Goal: Task Accomplishment & Management: Use online tool/utility

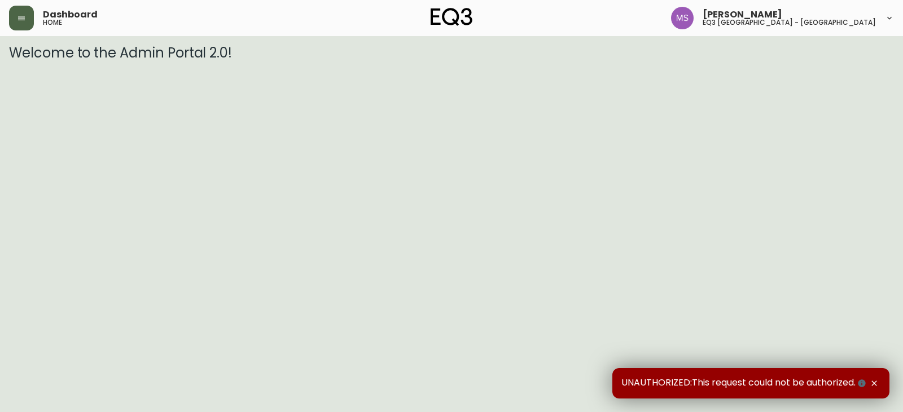
click at [23, 23] on button "button" at bounding box center [21, 18] width 25 height 25
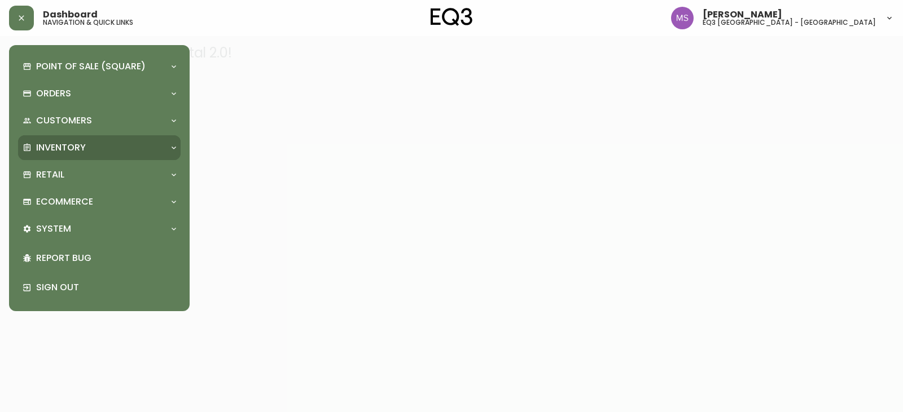
click at [64, 144] on p "Inventory" at bounding box center [61, 148] width 50 height 12
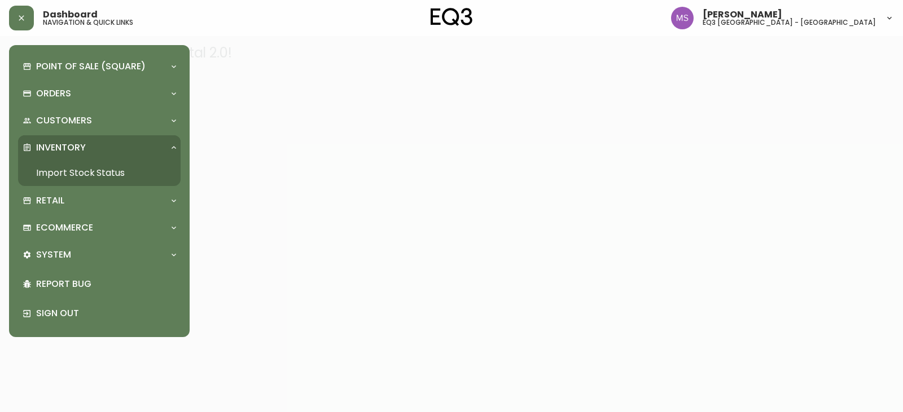
click at [77, 167] on link "Import Stock Status" at bounding box center [99, 173] width 163 height 26
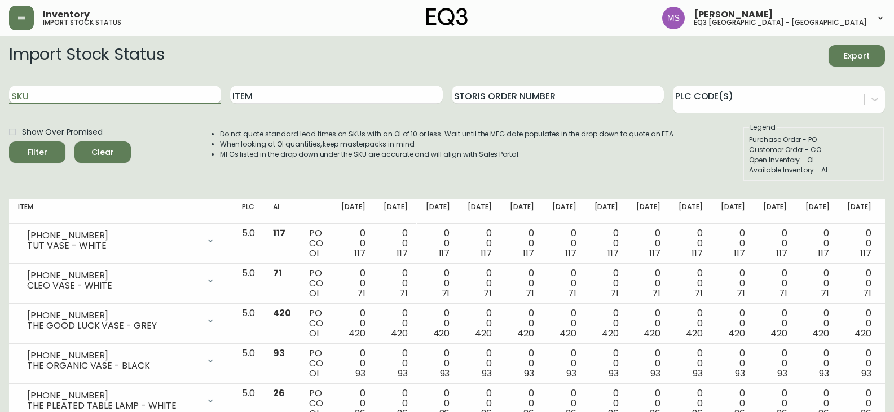
click at [152, 97] on input "SKU" at bounding box center [115, 95] width 212 height 18
paste input "[PHONE_NUMBER]"
type input "[PHONE_NUMBER]"
click at [9, 142] on button "Filter" at bounding box center [37, 152] width 56 height 21
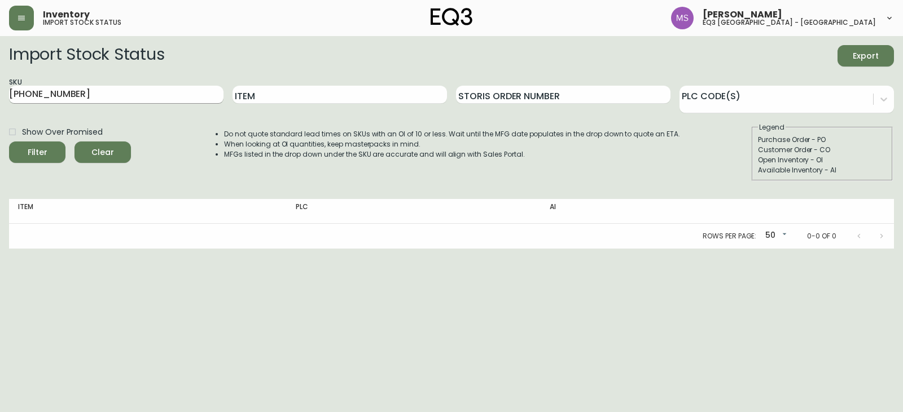
click at [107, 103] on input "[PHONE_NUMBER]" at bounding box center [116, 95] width 214 height 18
drag, startPoint x: 105, startPoint y: 97, endPoint x: 0, endPoint y: 89, distance: 105.3
click at [0, 89] on main "Import Stock Status Export SKU [PHONE_NUMBER] Item Storis Order Number PLC Code…" at bounding box center [451, 142] width 903 height 213
click at [239, 95] on input "Item" at bounding box center [339, 95] width 214 height 18
type input "STEM"
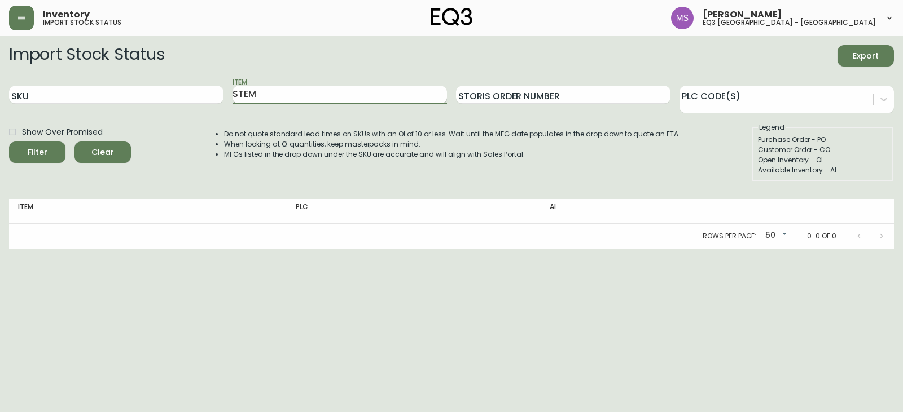
click at [9, 142] on button "Filter" at bounding box center [37, 152] width 56 height 21
